Goal: Information Seeking & Learning: Learn about a topic

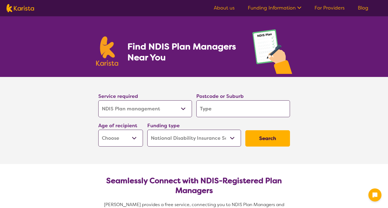
select select "NDIS Plan management"
select select "NDIS"
select select "NDIS Plan management"
select select "NDIS"
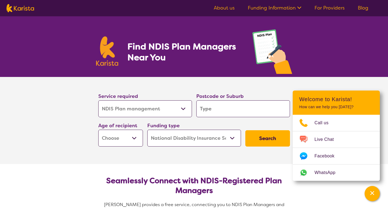
click at [134, 138] on select "Early Childhood - 0 to 9 Child - 10 to 11 Adolescent - 12 to 17 Adult - 18 to 6…" at bounding box center [120, 138] width 45 height 17
select select "AD"
click at [98, 130] on select "Early Childhood - 0 to 9 Child - 10 to 11 Adolescent - 12 to 17 Adult - 18 to 6…" at bounding box center [120, 138] width 45 height 17
select select "AD"
click at [180, 108] on select "Allied Health Assistant Assessment ([MEDICAL_DATA] or [MEDICAL_DATA]) Behaviour…" at bounding box center [145, 109] width 94 height 17
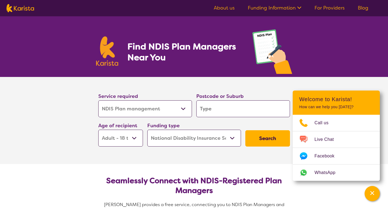
click at [180, 108] on select "Allied Health Assistant Assessment ([MEDICAL_DATA] or [MEDICAL_DATA]) Behaviour…" at bounding box center [145, 109] width 94 height 17
select select "NDIS Support Coordination"
click at [98, 101] on select "Allied Health Assistant Assessment ([MEDICAL_DATA] or [MEDICAL_DATA]) Behaviour…" at bounding box center [145, 109] width 94 height 17
select select "NDIS Support Coordination"
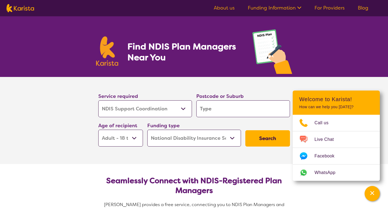
click at [219, 108] on input "search" at bounding box center [243, 109] width 94 height 17
type input "3"
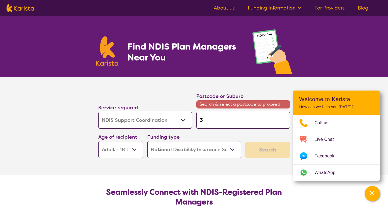
type input "31"
type input "314"
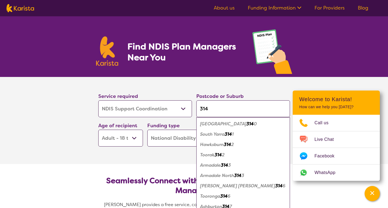
type input "3149"
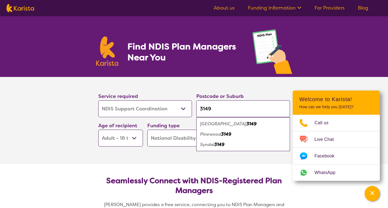
type input "3149"
click at [214, 124] on em "[GEOGRAPHIC_DATA]" at bounding box center [223, 124] width 46 height 6
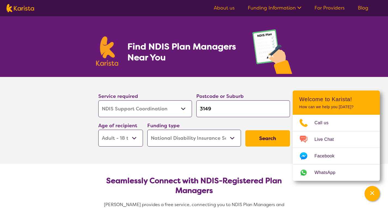
click at [266, 137] on button "Search" at bounding box center [267, 139] width 45 height 16
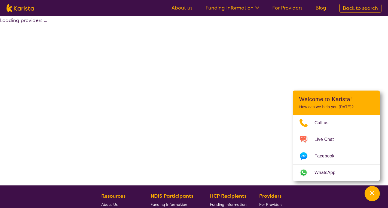
select select "by_score"
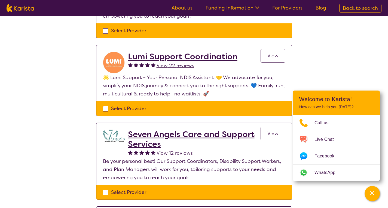
scroll to position [163, 0]
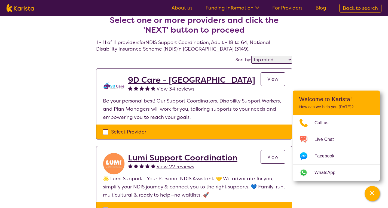
scroll to position [0, 0]
